Goal: Task Accomplishment & Management: Use online tool/utility

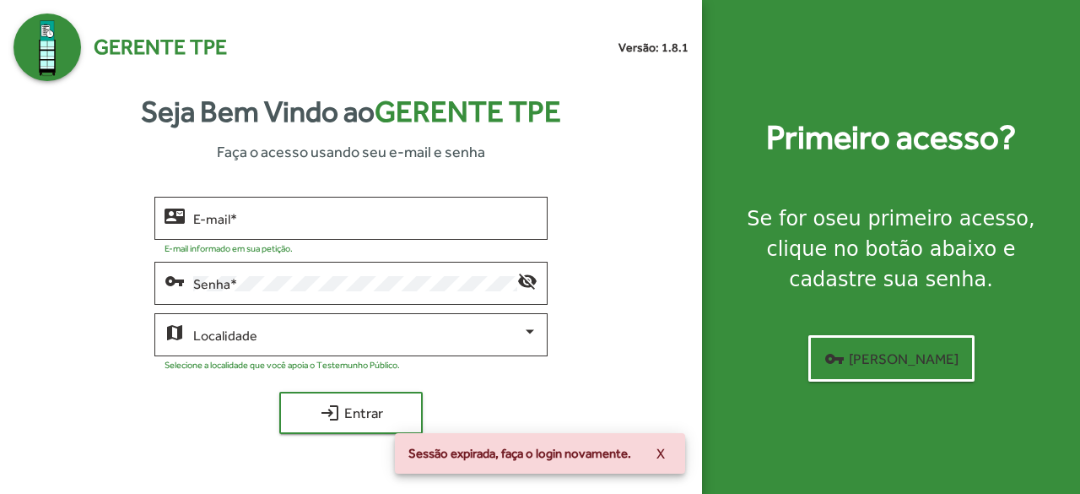
click at [359, 207] on div "E-mail *" at bounding box center [365, 216] width 345 height 46
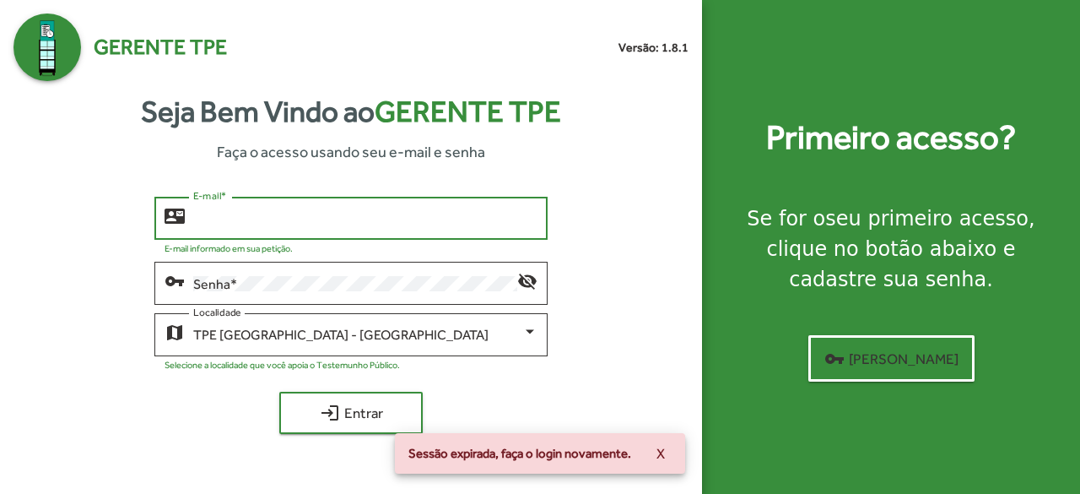
click at [358, 224] on input "E-mail *" at bounding box center [365, 218] width 345 height 15
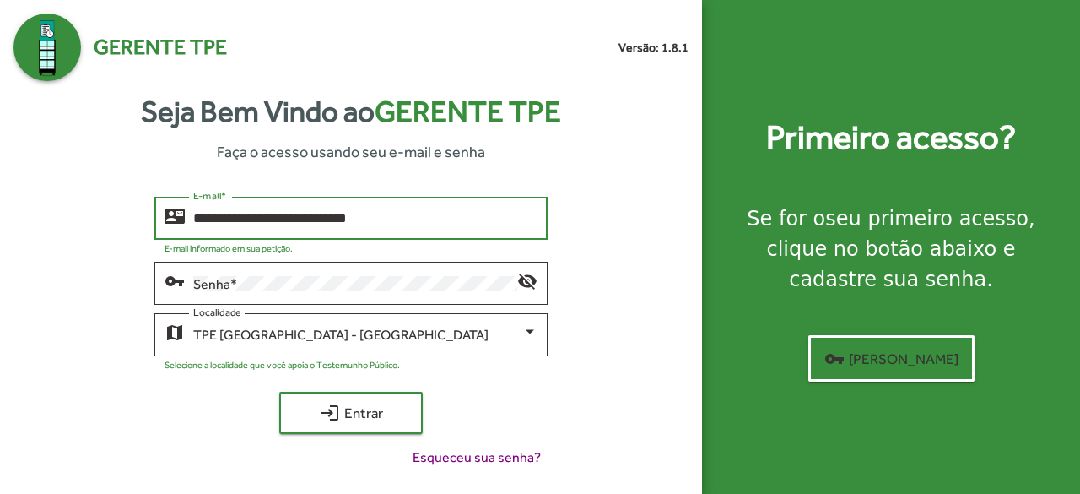
type input "**********"
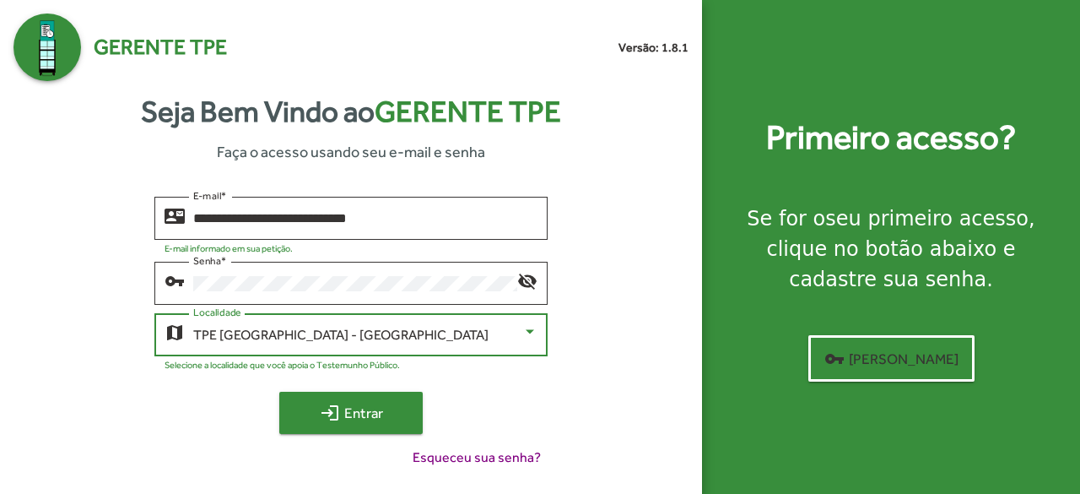
click at [356, 411] on span "login Entrar" at bounding box center [350, 412] width 113 height 30
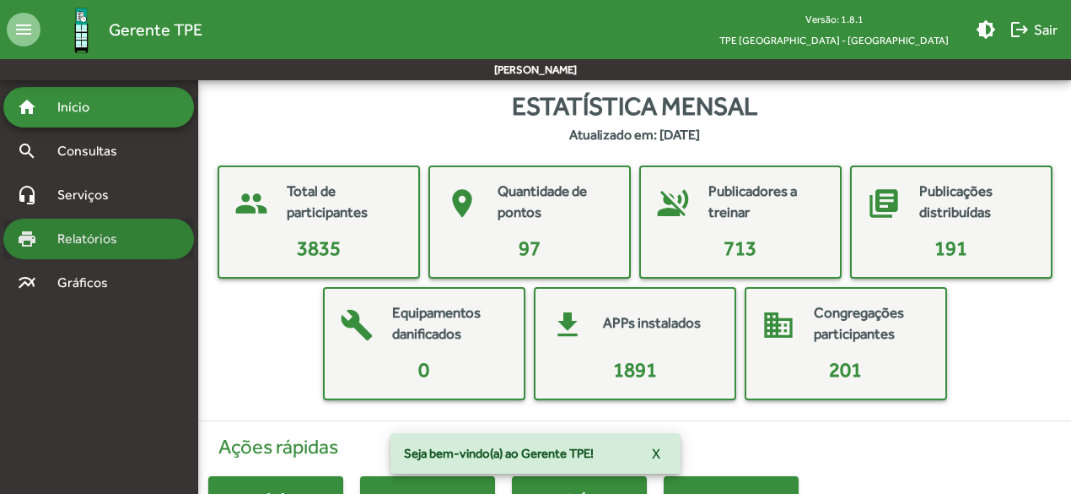
click at [84, 242] on span "Relatórios" at bounding box center [93, 239] width 92 height 20
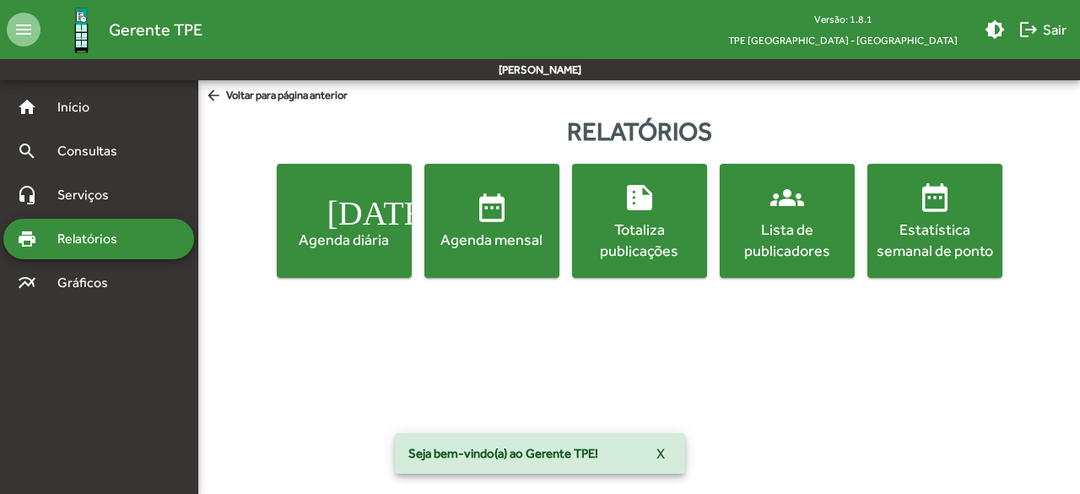
click at [812, 228] on div "Lista de publicadores" at bounding box center [787, 240] width 128 height 42
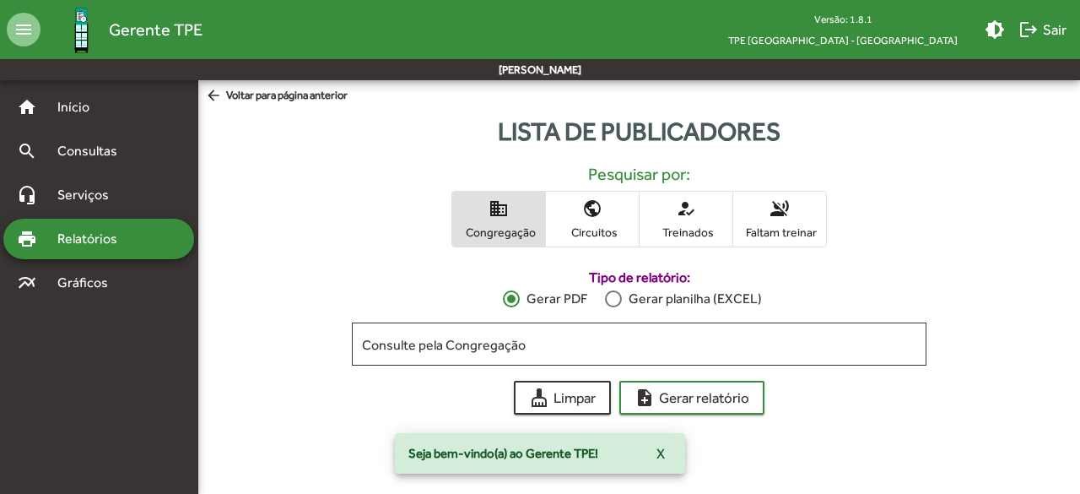
click at [780, 212] on mat-icon "voice_over_off" at bounding box center [779, 208] width 20 height 20
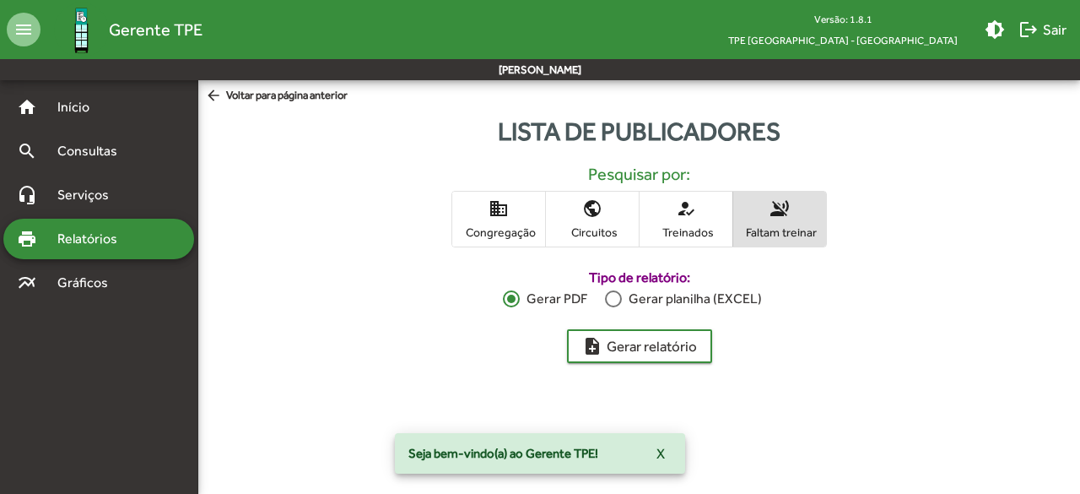
click at [623, 296] on div "Gerar planilha (EXCEL)" at bounding box center [692, 299] width 140 height 20
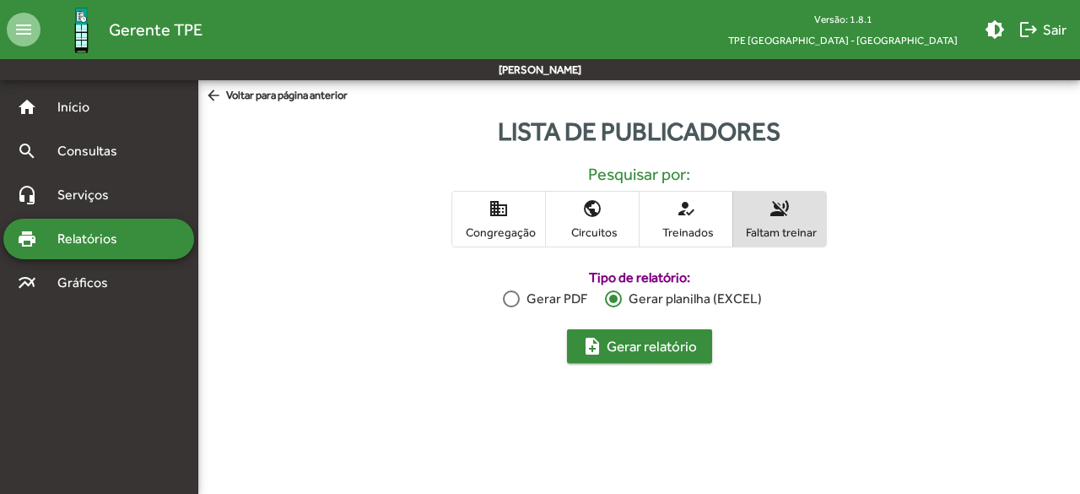
click at [626, 346] on span "note_add Gerar relatório" at bounding box center [639, 346] width 115 height 30
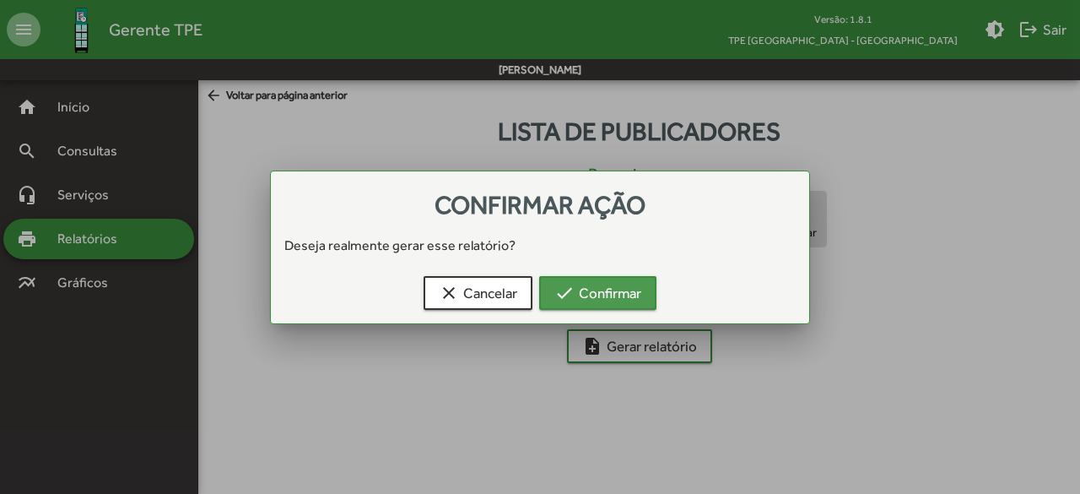
click at [577, 289] on span "check Confirmar" at bounding box center [597, 293] width 87 height 30
